Goal: Task Accomplishment & Management: Use online tool/utility

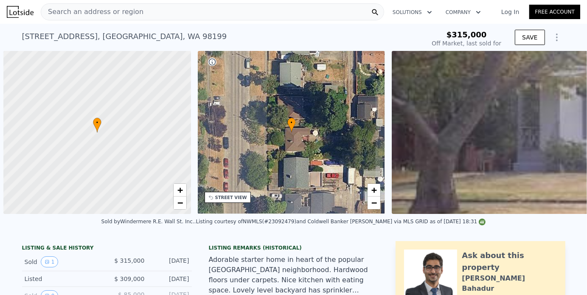
scroll to position [0, 3]
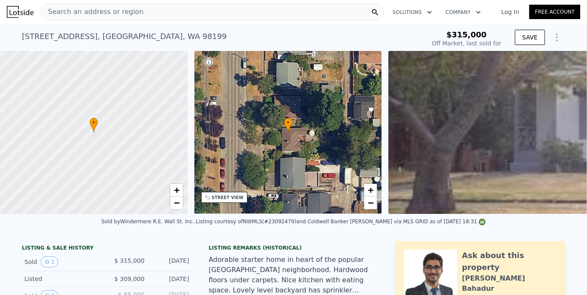
type input "-$ 345,702"
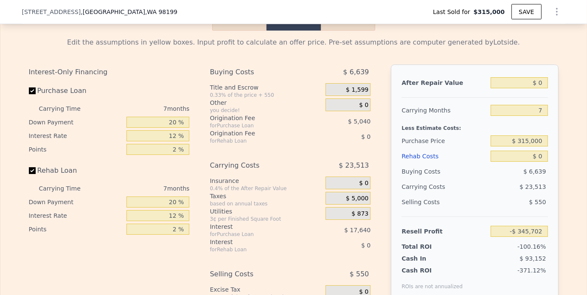
scroll to position [1397, 0]
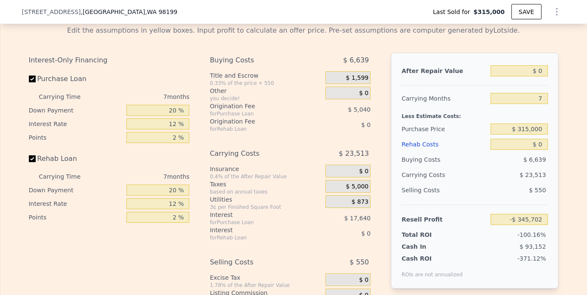
drag, startPoint x: 171, startPoint y: 100, endPoint x: 174, endPoint y: 108, distance: 9.3
click at [172, 102] on div "7 months" at bounding box center [144, 97] width 92 height 14
click at [174, 104] on div "7 months" at bounding box center [144, 97] width 92 height 14
drag, startPoint x: 174, startPoint y: 108, endPoint x: 167, endPoint y: 108, distance: 7.6
click at [174, 104] on div "7 months" at bounding box center [144, 97] width 92 height 14
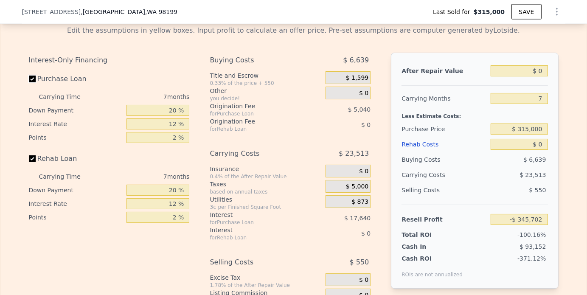
click at [32, 82] on input "Purchase Loan" at bounding box center [32, 79] width 7 height 7
checkbox input "false"
type input "-$ 323,022"
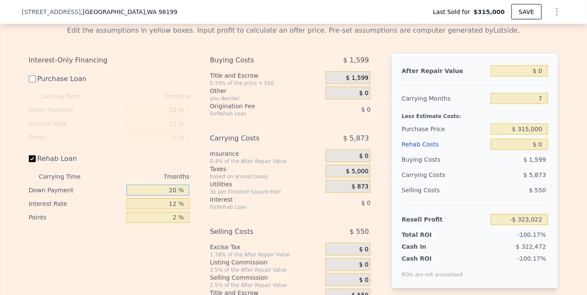
drag, startPoint x: 158, startPoint y: 200, endPoint x: 204, endPoint y: 202, distance: 45.9
click at [204, 202] on div "Interest-Only Financing Purchase Loan Carrying Time 7 months Down Payment 20 % …" at bounding box center [294, 178] width 530 height 251
type input "-30 %"
